Goal: Information Seeking & Learning: Learn about a topic

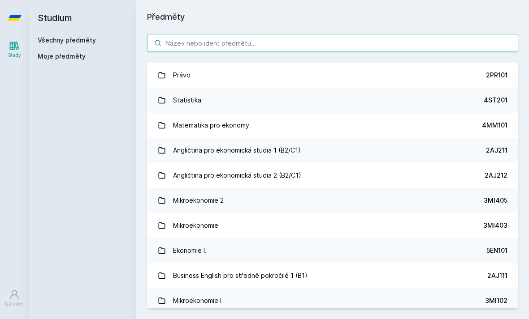
click at [475, 43] on input "search" at bounding box center [332, 43] width 371 height 18
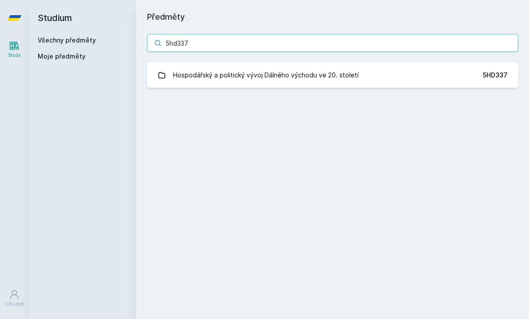
type input "5hd337"
click at [397, 77] on link "Hospodářský a politický vývoj Dálného východu ve 20. století 5HD337" at bounding box center [332, 75] width 371 height 25
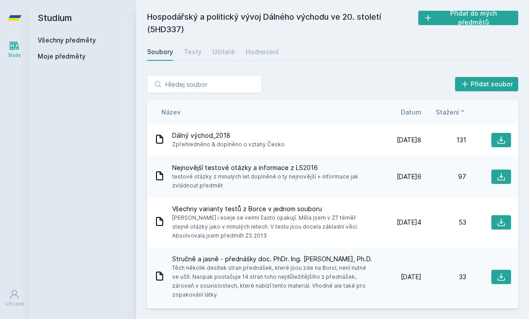
click at [420, 115] on span "Datum" at bounding box center [411, 112] width 21 height 9
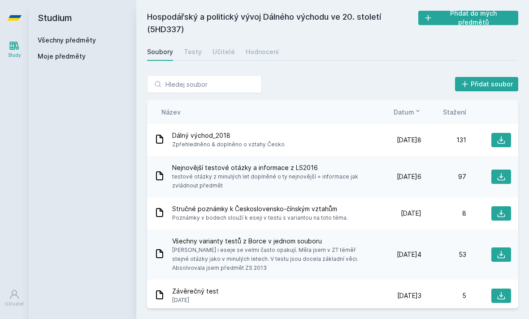
click at [191, 59] on link "Testy" at bounding box center [193, 52] width 18 height 18
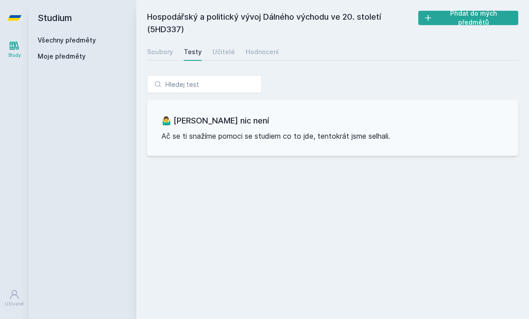
click at [230, 52] on div "Učitelé" at bounding box center [223, 51] width 22 height 9
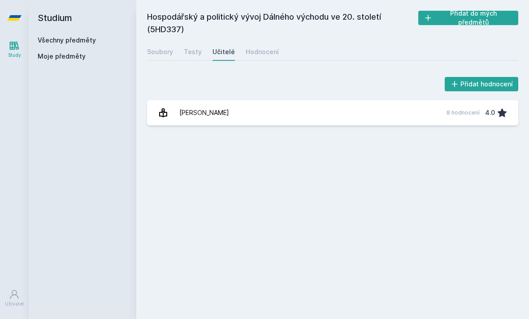
click at [236, 130] on div "Přidat hodnocení S[PERSON_NAME] 8 hodnocení 4.0 [PERSON_NAME], něco se pokazilo." at bounding box center [332, 101] width 393 height 72
click at [217, 116] on link "[PERSON_NAME] 8 hodnocení 4.0" at bounding box center [332, 112] width 371 height 25
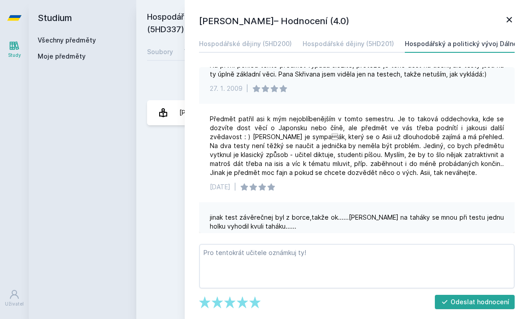
scroll to position [180, 0]
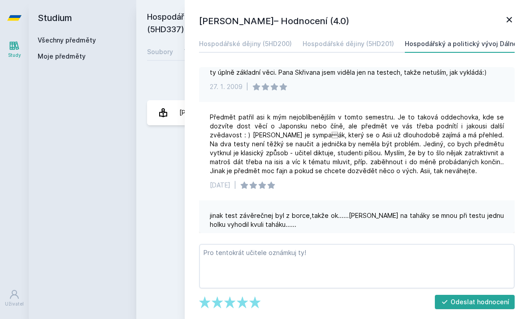
click at [521, 14] on div "[PERSON_NAME]– Hodnocení (4.0) Hospodářské dějiny (5HD200) Hospodářské dějiny (…" at bounding box center [357, 159] width 344 height 319
click at [509, 22] on icon at bounding box center [509, 19] width 11 height 11
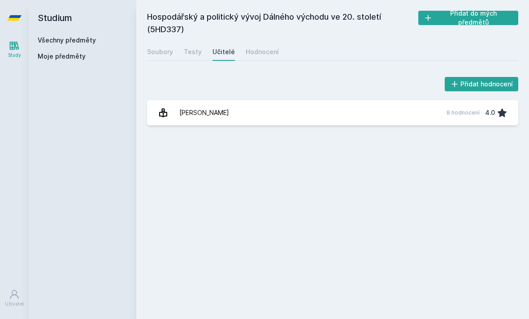
click at [47, 15] on h2 "Studium" at bounding box center [83, 18] width 90 height 36
click at [52, 37] on link "Všechny předměty" at bounding box center [67, 40] width 58 height 8
